Goal: Information Seeking & Learning: Learn about a topic

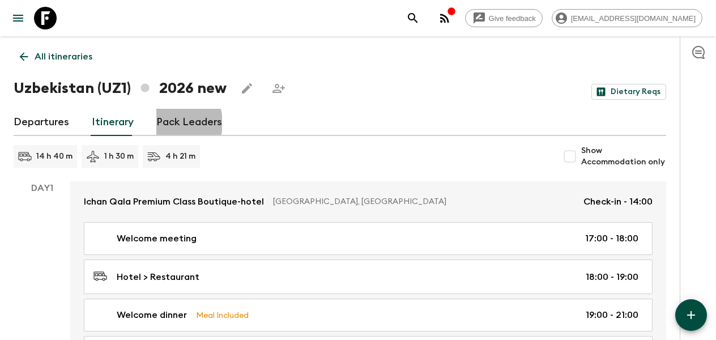
click at [164, 123] on link "Pack Leaders" at bounding box center [189, 122] width 66 height 27
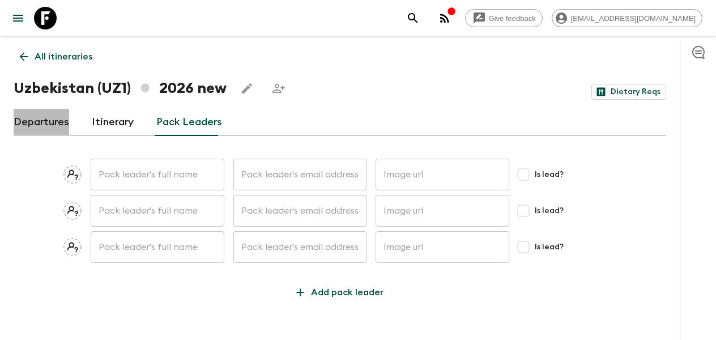
click at [53, 118] on link "Departures" at bounding box center [41, 122] width 55 height 27
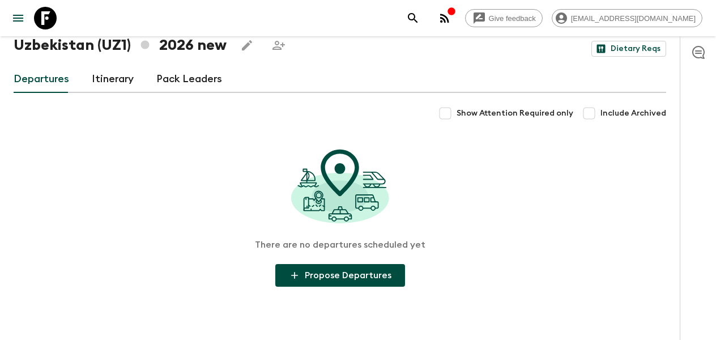
scroll to position [41, 0]
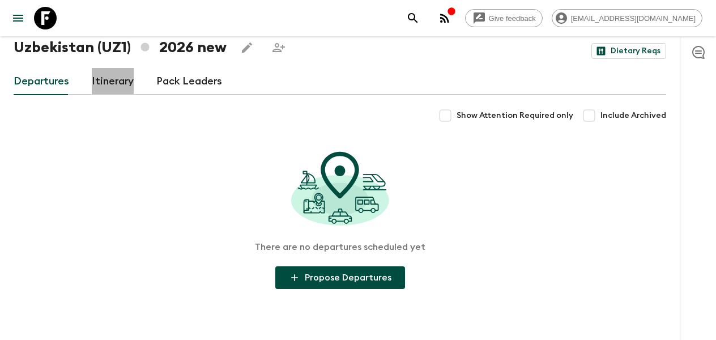
click at [126, 84] on link "Itinerary" at bounding box center [113, 81] width 42 height 27
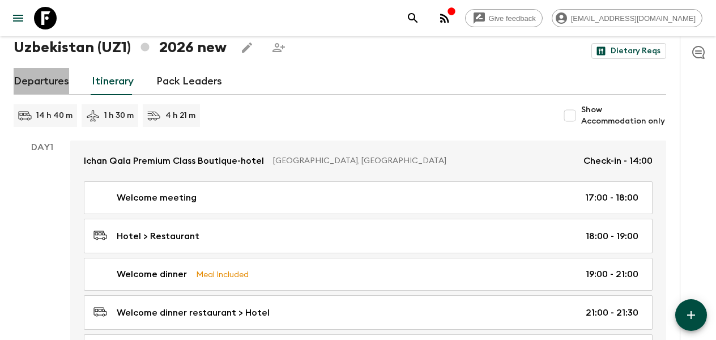
click at [55, 84] on link "Departures" at bounding box center [41, 81] width 55 height 27
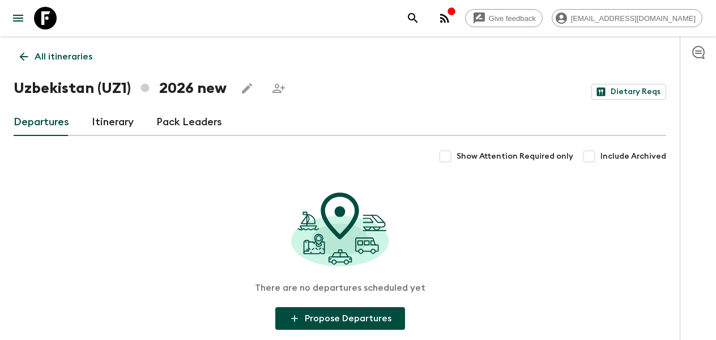
click at [193, 124] on link "Pack Leaders" at bounding box center [189, 122] width 66 height 27
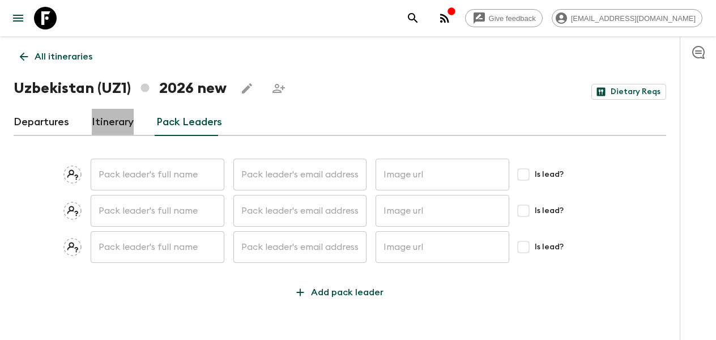
click at [106, 121] on link "Itinerary" at bounding box center [113, 122] width 42 height 27
